Goal: Transaction & Acquisition: Book appointment/travel/reservation

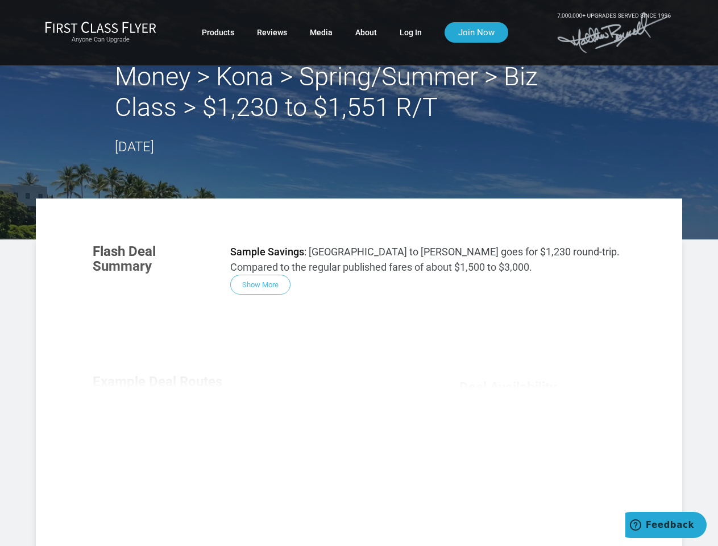
click at [359, 273] on div "Flash Deal Summary Sample Savings : [GEOGRAPHIC_DATA] to Kona goes for $1,230 r…" at bounding box center [358, 392] width 555 height 321
click at [359, 372] on div "Flash Deal Summary Sample Savings : [GEOGRAPHIC_DATA] to Kona goes for $1,230 r…" at bounding box center [358, 392] width 555 height 321
click at [260, 284] on div "Flash Deal Summary Sample Savings : [GEOGRAPHIC_DATA] to Kona goes for $1,230 r…" at bounding box center [358, 392] width 555 height 321
click at [161, 430] on div "Flash Deal Summary Sample Savings : [GEOGRAPHIC_DATA] to Kona goes for $1,230 r…" at bounding box center [358, 392] width 555 height 321
click at [255, 429] on div "Flash Deal Summary Sample Savings : [GEOGRAPHIC_DATA] to Kona goes for $1,230 r…" at bounding box center [358, 392] width 555 height 321
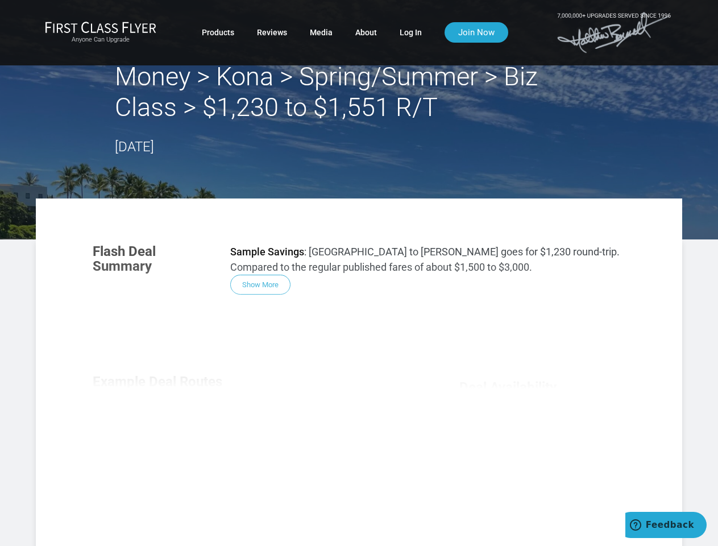
click at [348, 430] on div "Flash Deal Summary Sample Savings : [GEOGRAPHIC_DATA] to Kona goes for $1,230 r…" at bounding box center [358, 392] width 555 height 321
click at [254, 504] on div "Flash Deal Summary Sample Savings : [GEOGRAPHIC_DATA] to Kona goes for $1,230 r…" at bounding box center [358, 392] width 555 height 321
click at [255, 504] on div "Flash Deal Summary Sample Savings : [GEOGRAPHIC_DATA] to Kona goes for $1,230 r…" at bounding box center [358, 392] width 555 height 321
click at [542, 459] on div "Flash Deal Summary Sample Savings : [GEOGRAPHIC_DATA] to Kona goes for $1,230 r…" at bounding box center [358, 392] width 555 height 321
click at [666, 525] on span "Feedback" at bounding box center [670, 524] width 48 height 10
